Goal: Information Seeking & Learning: Learn about a topic

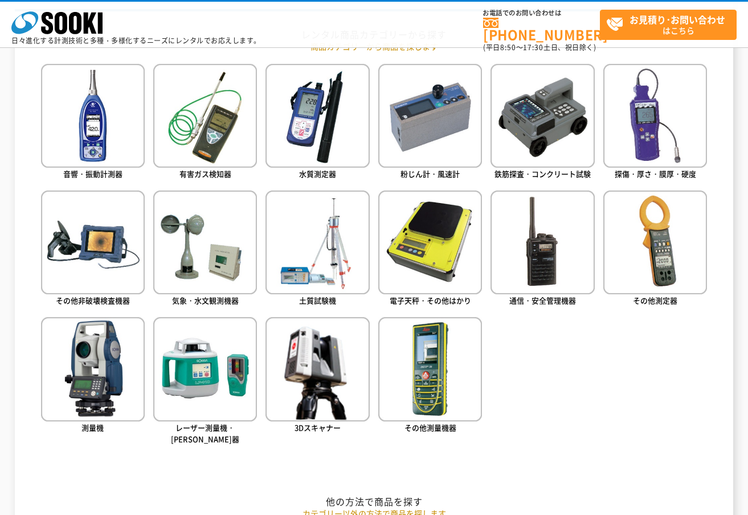
scroll to position [513, 0]
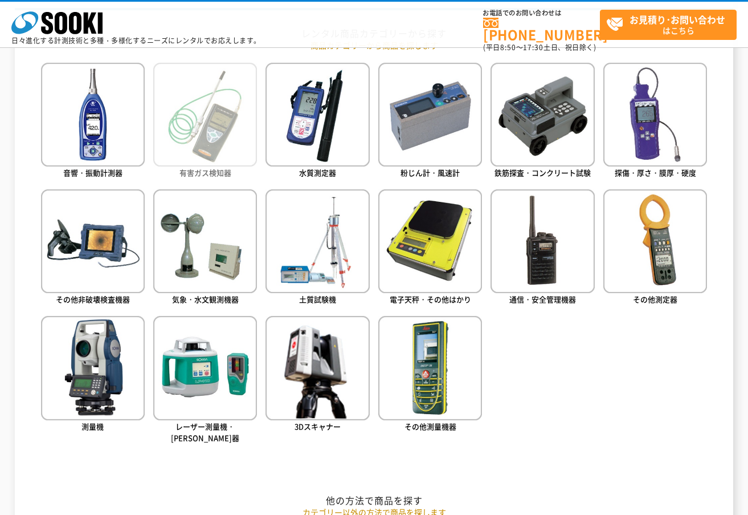
click at [197, 125] on img at bounding box center [205, 115] width 104 height 104
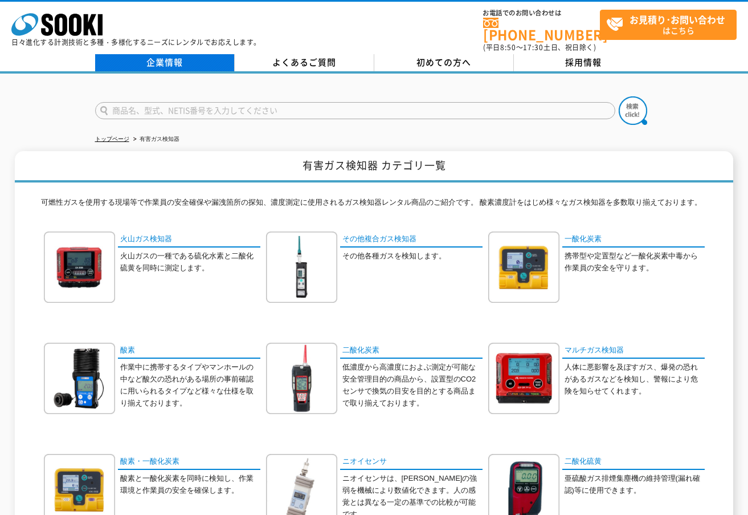
click at [160, 54] on link "企業情報" at bounding box center [165, 62] width 140 height 17
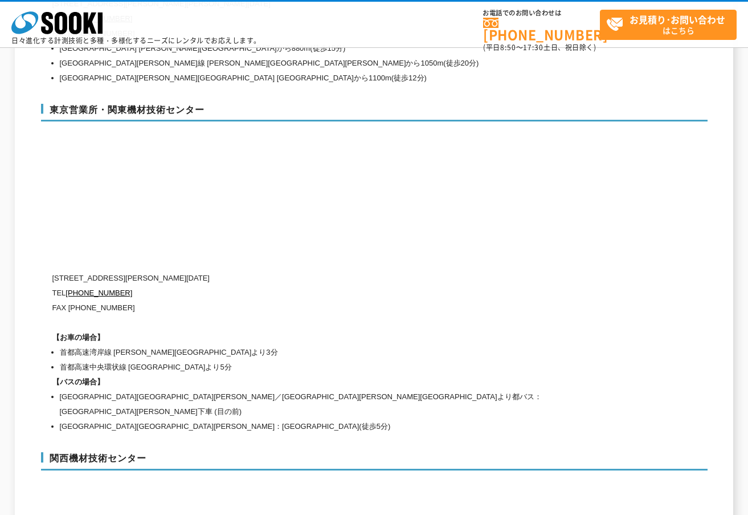
scroll to position [4727, 0]
